Goal: Information Seeking & Learning: Learn about a topic

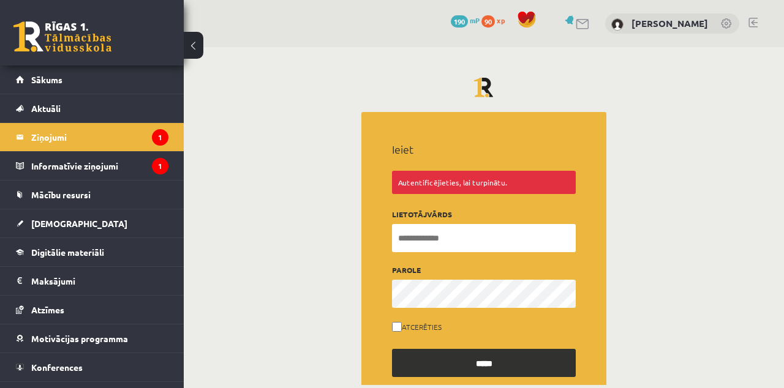
click at [499, 230] on input "Lietotājvārds" at bounding box center [484, 238] width 184 height 28
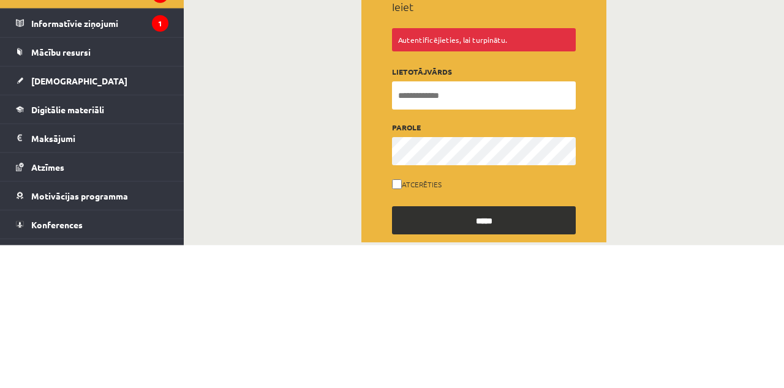
type input "**********"
click at [392, 206] on input "*****" at bounding box center [484, 220] width 184 height 28
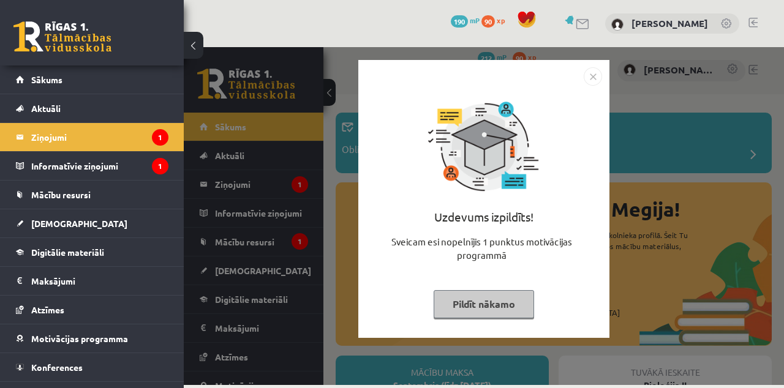
click at [598, 80] on img "Close" at bounding box center [593, 76] width 18 height 18
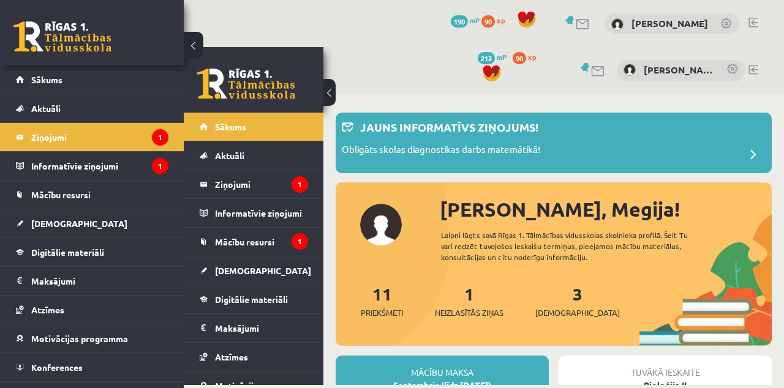
click at [580, 130] on div "Jauns informatīvs ziņojums!" at bounding box center [554, 131] width 424 height 24
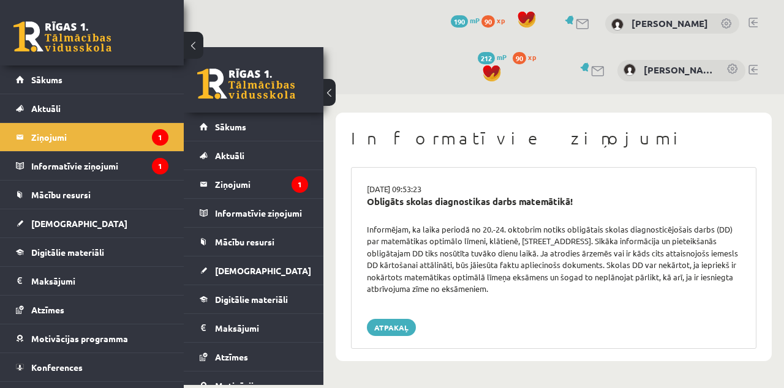
scroll to position [12, 0]
click at [669, 332] on div "Atpakaļ" at bounding box center [553, 327] width 373 height 17
click at [190, 47] on button at bounding box center [194, 45] width 20 height 27
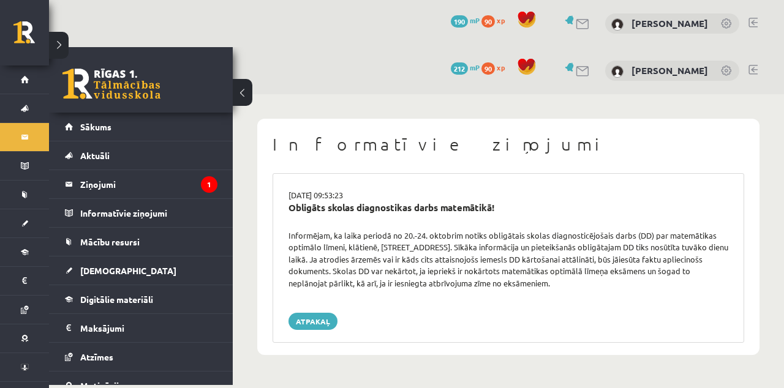
click at [242, 98] on button at bounding box center [243, 92] width 20 height 27
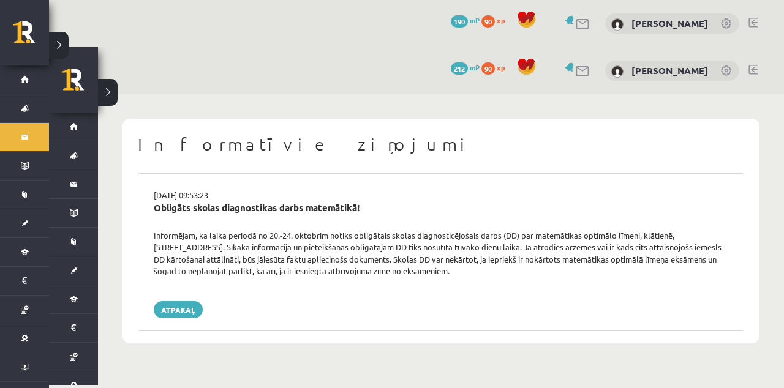
click at [756, 49] on div "0 Dāvanas 212 mP 90 xp [PERSON_NAME]" at bounding box center [441, 70] width 686 height 47
click at [749, 25] on link at bounding box center [752, 23] width 9 height 10
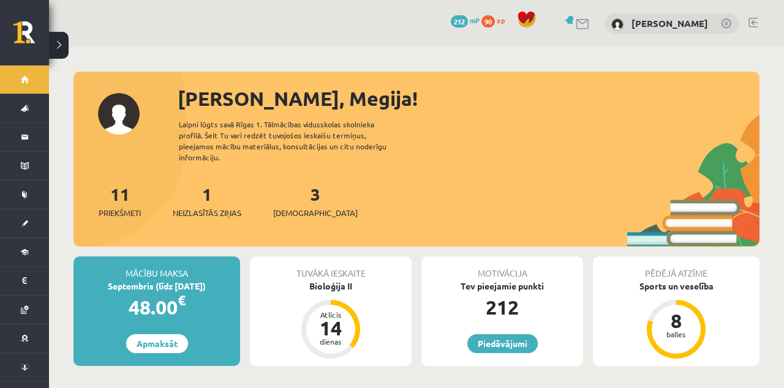
click at [24, 227] on link "[DEMOGRAPHIC_DATA]" at bounding box center [24, 223] width 49 height 28
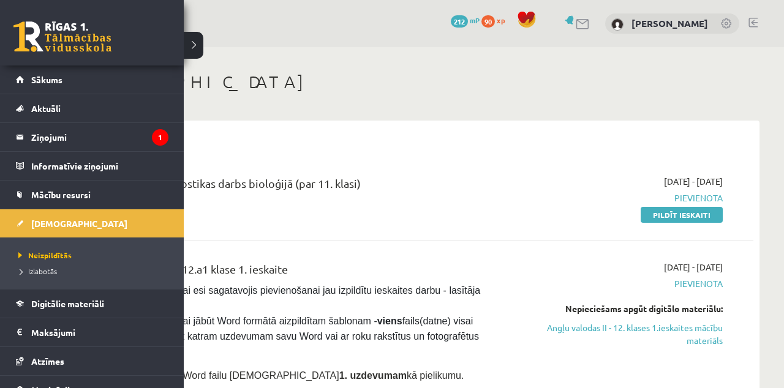
scroll to position [13, 0]
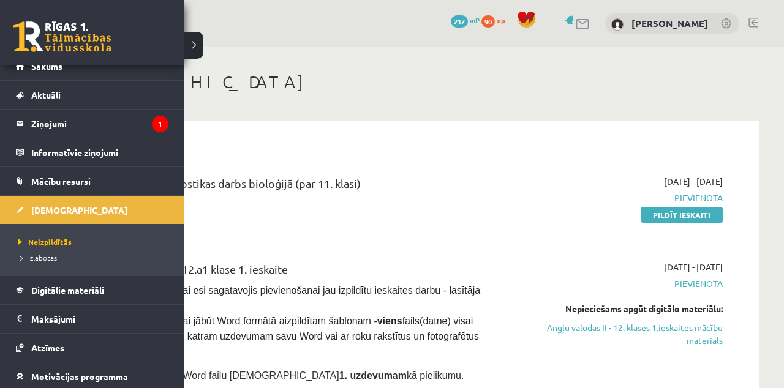
click at [103, 351] on link "Atzīmes" at bounding box center [92, 348] width 152 height 28
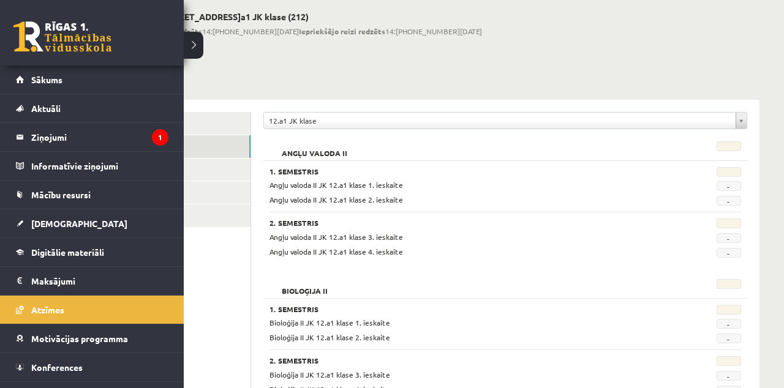
scroll to position [61, 0]
click at [54, 141] on legend "Ziņojumi 1" at bounding box center [99, 137] width 137 height 28
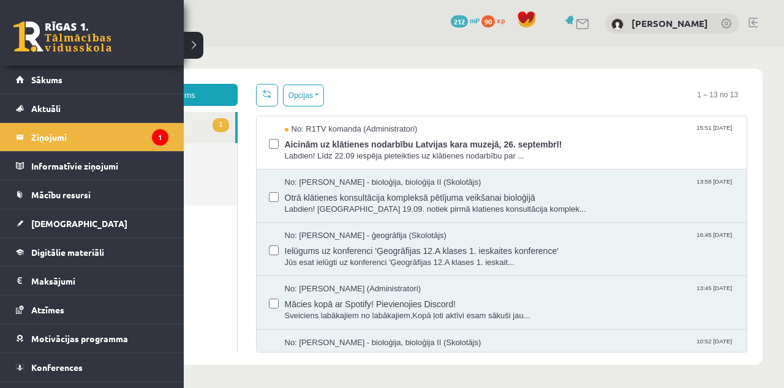
click at [667, 152] on span "Labdien! Līdz 22.09 iespēja pieteikties uz klātienes nodarbību par ..." at bounding box center [510, 157] width 450 height 12
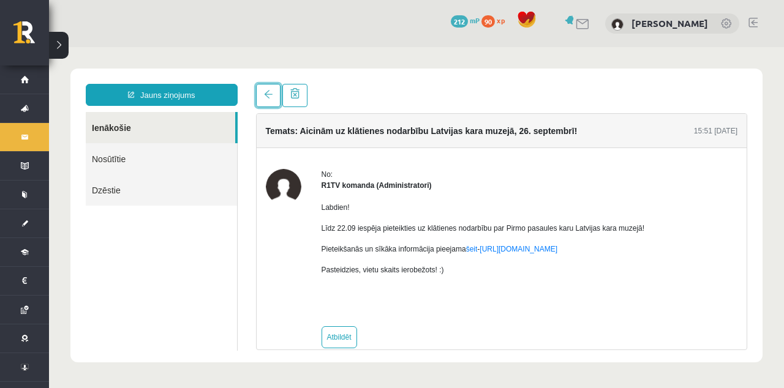
click at [267, 97] on span at bounding box center [268, 94] width 9 height 9
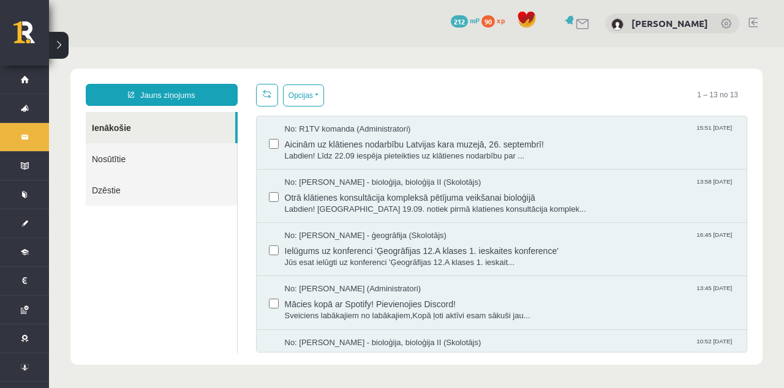
click at [649, 201] on span "Otrā klātienes konsultācija kompleksā pētījuma veikšanai bioloģijā" at bounding box center [510, 196] width 450 height 15
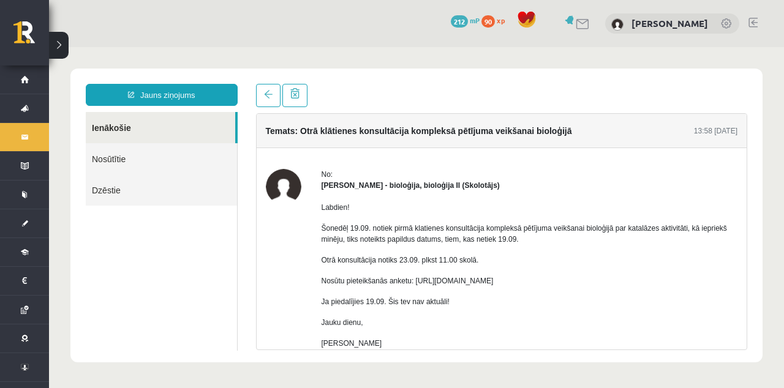
click at [333, 285] on p "Nosūtu pieteikšanās anketu: [URL][DOMAIN_NAME]" at bounding box center [529, 281] width 416 height 11
click at [415, 287] on p "Nosūtu pieteikšanās anketu: [URL][DOMAIN_NAME]" at bounding box center [529, 281] width 416 height 11
click at [387, 287] on p "Nosūtu pieteikšanās anketu: [URL][DOMAIN_NAME]" at bounding box center [529, 281] width 416 height 11
click at [404, 298] on div "Labdien! Šonedēļ 19.09. notiek pirmā klatienes konsultācija kompleksā pētījuma …" at bounding box center [529, 301] width 416 height 220
click at [481, 283] on p "Nosūtu pieteikšanās anketu: [URL][DOMAIN_NAME]" at bounding box center [529, 281] width 416 height 11
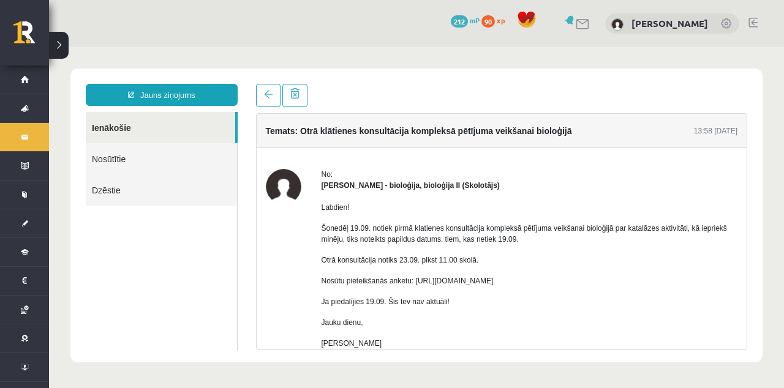
click at [140, 129] on link "Ienākošie" at bounding box center [160, 127] width 149 height 31
click at [267, 96] on span at bounding box center [268, 94] width 9 height 9
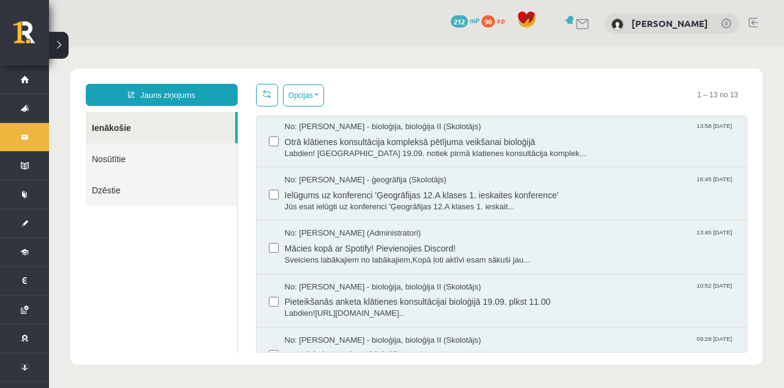
scroll to position [58, 0]
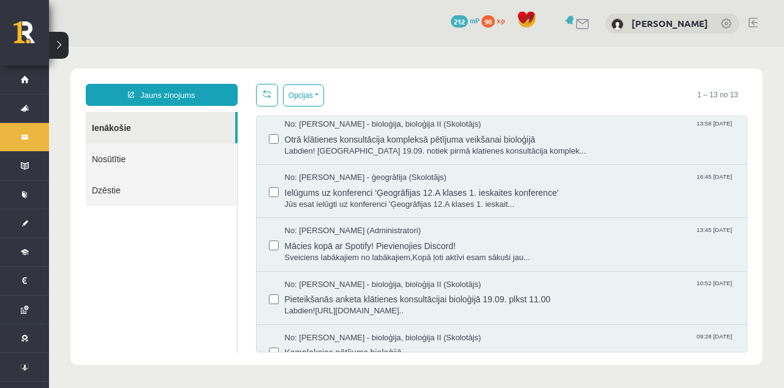
click at [649, 252] on span "Sveiciens labākajiem no labākajiem,Kopā ļoti aktīvi esam sākuši jau..." at bounding box center [510, 258] width 450 height 12
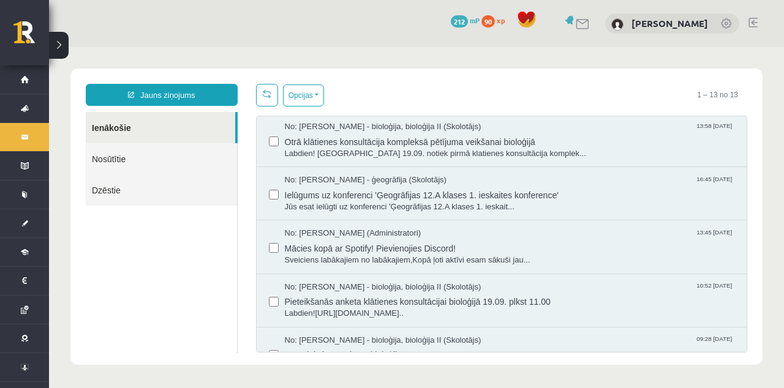
scroll to position [56, 0]
click at [656, 315] on span "Labdien![URL][DOMAIN_NAME].." at bounding box center [510, 313] width 450 height 12
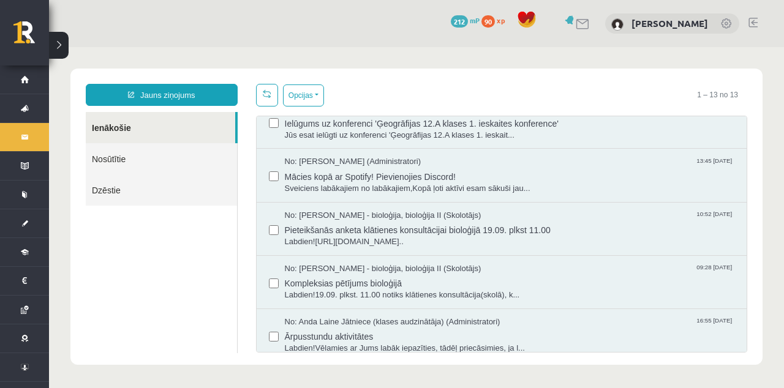
scroll to position [128, 0]
click at [658, 277] on span "Kompleksias pētījums bioloģijā" at bounding box center [510, 281] width 450 height 15
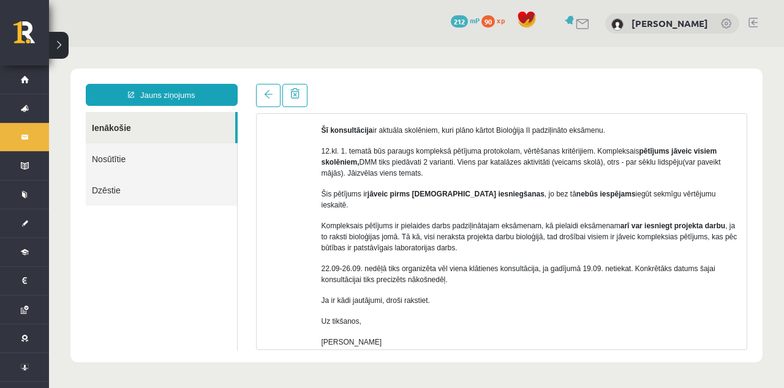
scroll to position [143, 0]
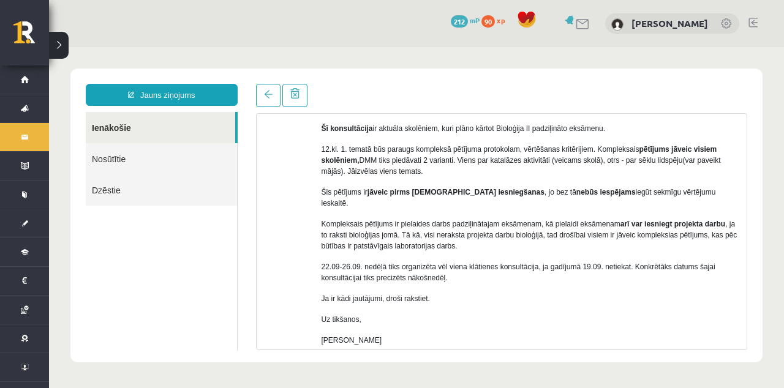
click at [24, 169] on link "Informatīvie ziņojumi 0" at bounding box center [24, 166] width 49 height 28
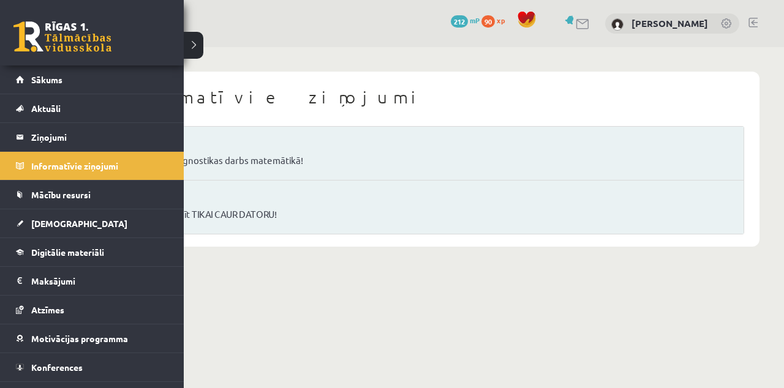
click at [39, 200] on link "Mācību resursi" at bounding box center [92, 195] width 152 height 28
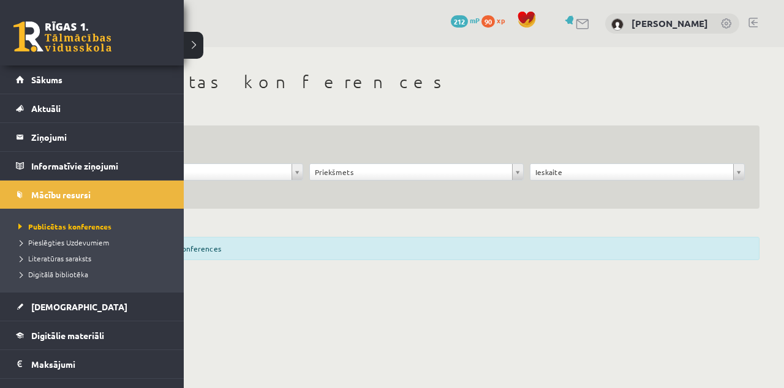
click at [205, 16] on div "0 Dāvanas 212 mP 90 xp [PERSON_NAME]" at bounding box center [416, 23] width 735 height 47
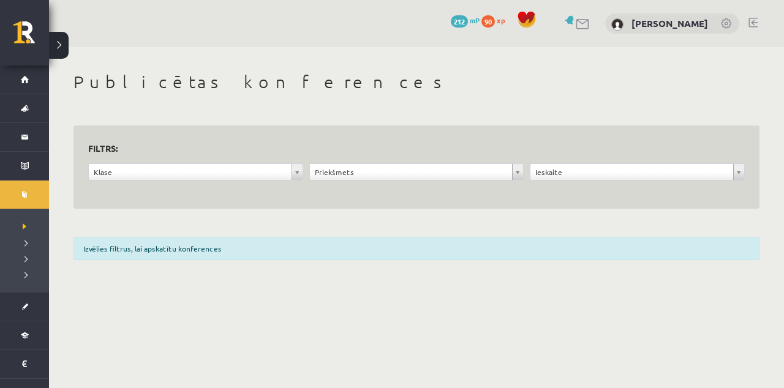
click at [20, 200] on link "Mācību resursi" at bounding box center [24, 195] width 49 height 28
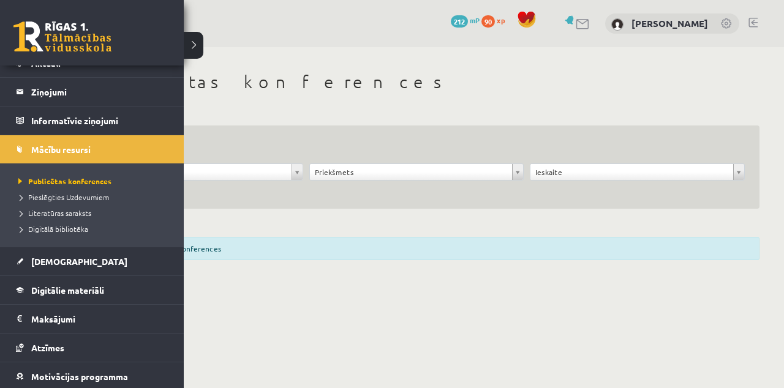
click at [45, 288] on span "Digitālie materiāli" at bounding box center [67, 290] width 73 height 11
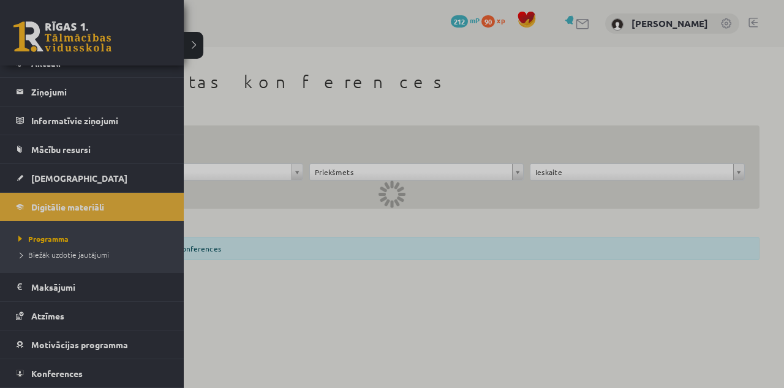
scroll to position [13, 0]
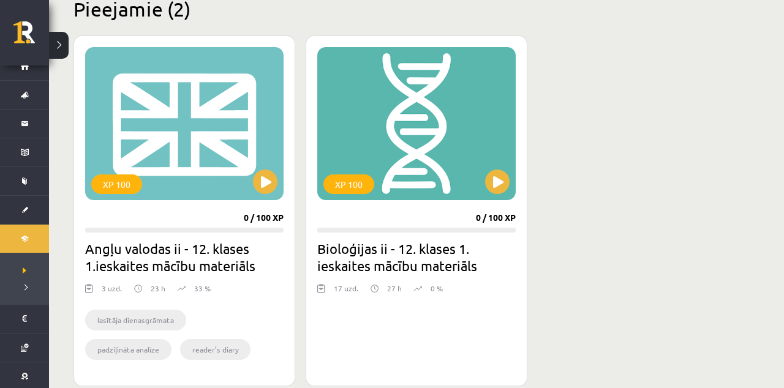
scroll to position [313, 0]
click at [351, 348] on div "XP 100 0 / 100 XP Bioloģijas ii - 12. klases 1. ieskaites mācību materiāls 17 u…" at bounding box center [417, 211] width 222 height 351
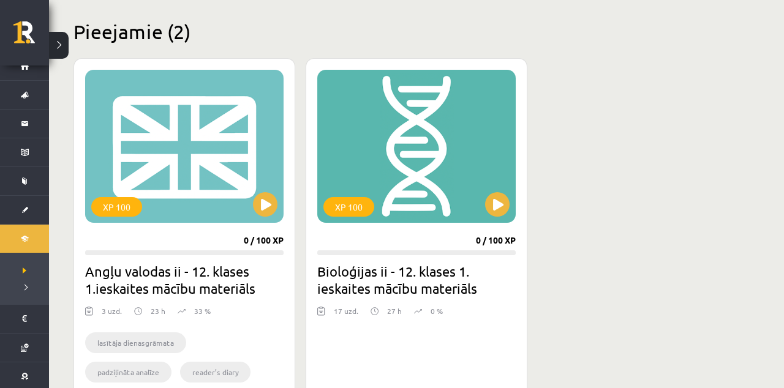
scroll to position [294, 0]
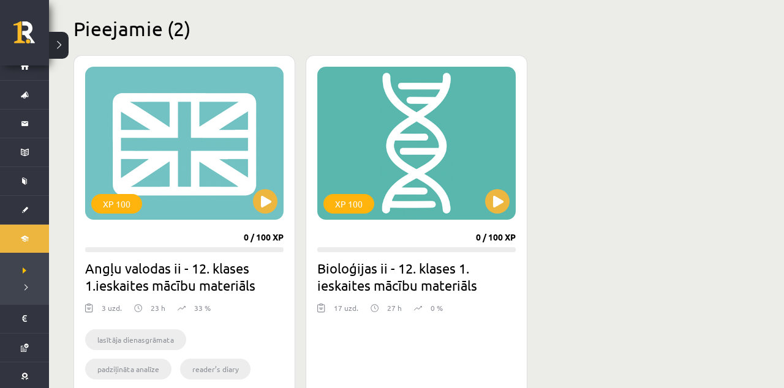
click at [377, 173] on div "XP 100" at bounding box center [416, 143] width 198 height 153
click at [348, 219] on div "XP 100" at bounding box center [416, 143] width 198 height 153
click at [345, 229] on div "XP 100 0 / 100 XP Bioloģijas ii - 12. klases 1. ieskaites mācību materiāls 17 u…" at bounding box center [417, 230] width 222 height 351
click at [404, 138] on div "XP 100" at bounding box center [416, 143] width 198 height 153
click at [403, 130] on div "XP 100" at bounding box center [416, 143] width 198 height 153
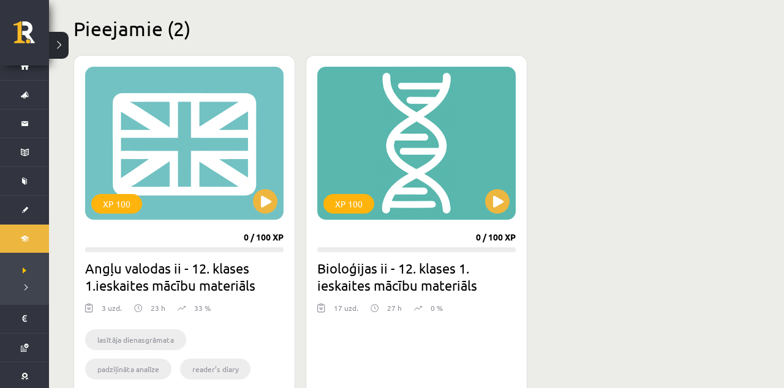
click at [416, 119] on div "XP 100" at bounding box center [416, 143] width 198 height 153
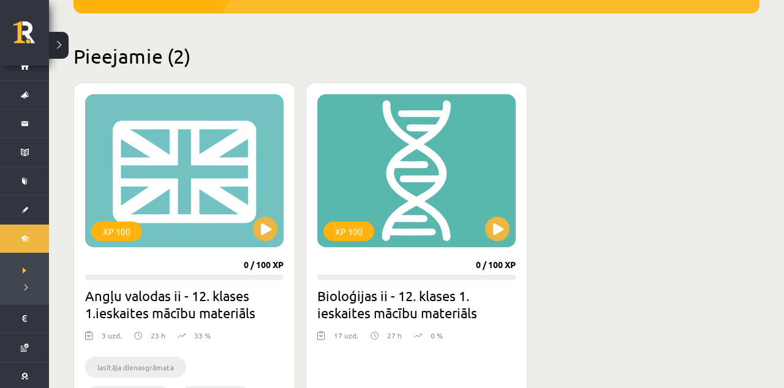
scroll to position [239, 0]
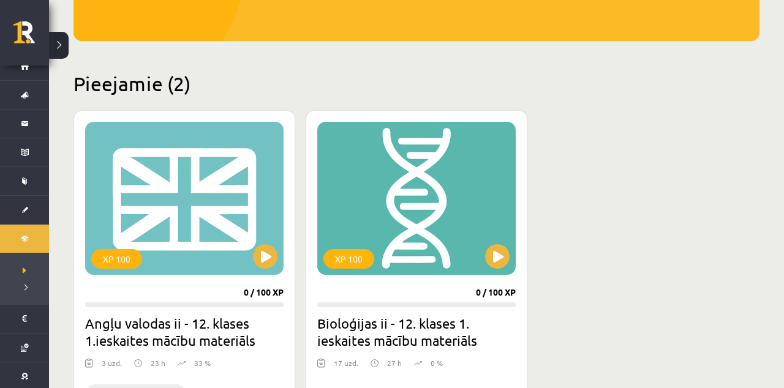
click at [428, 337] on h2 "Bioloģijas ii - 12. klases 1. ieskaites mācību materiāls" at bounding box center [416, 332] width 198 height 34
click at [424, 343] on h2 "Bioloģijas ii - 12. klases 1. ieskaites mācību materiāls" at bounding box center [416, 332] width 198 height 34
click at [416, 337] on h2 "Bioloģijas ii - 12. klases 1. ieskaites mācību materiāls" at bounding box center [416, 332] width 198 height 34
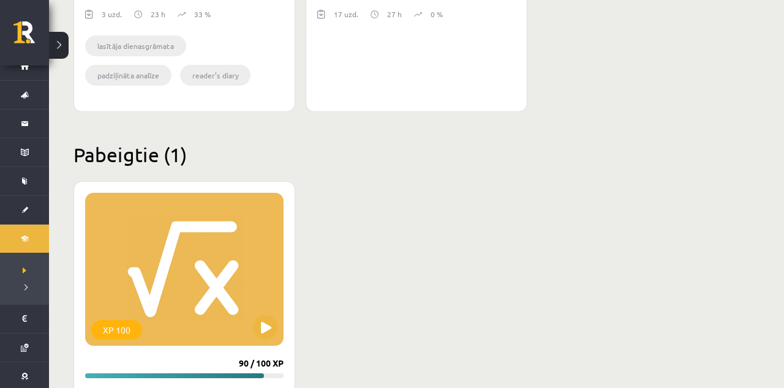
scroll to position [588, 0]
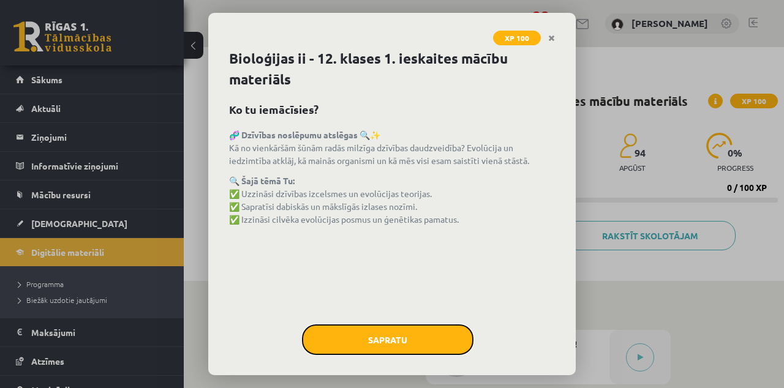
click at [385, 342] on button "Sapratu" at bounding box center [387, 340] width 171 height 31
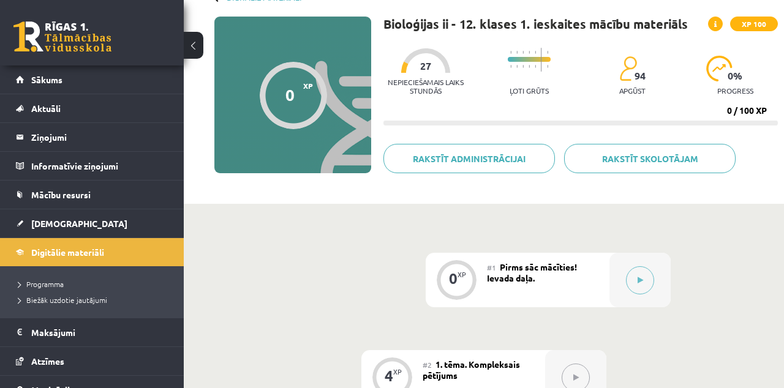
scroll to position [76, 0]
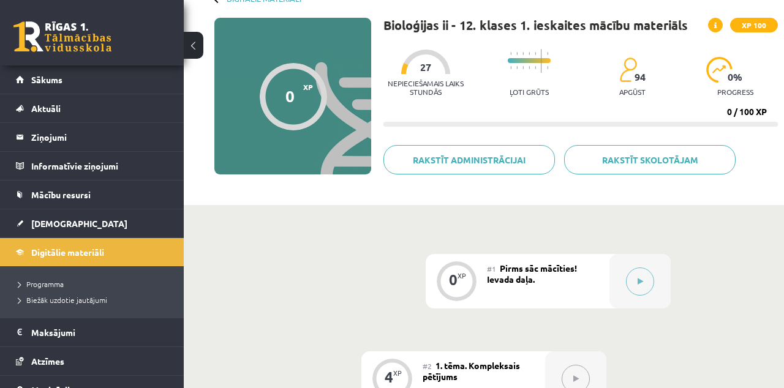
click at [509, 285] on div "#1 Pirms sāc mācīties! Ievada daļa." at bounding box center [548, 281] width 122 height 54
click at [633, 283] on button at bounding box center [640, 282] width 28 height 28
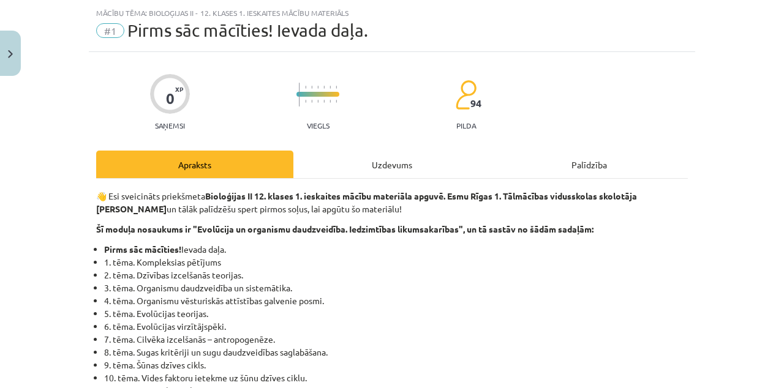
scroll to position [0, 0]
